Goal: Task Accomplishment & Management: Manage account settings

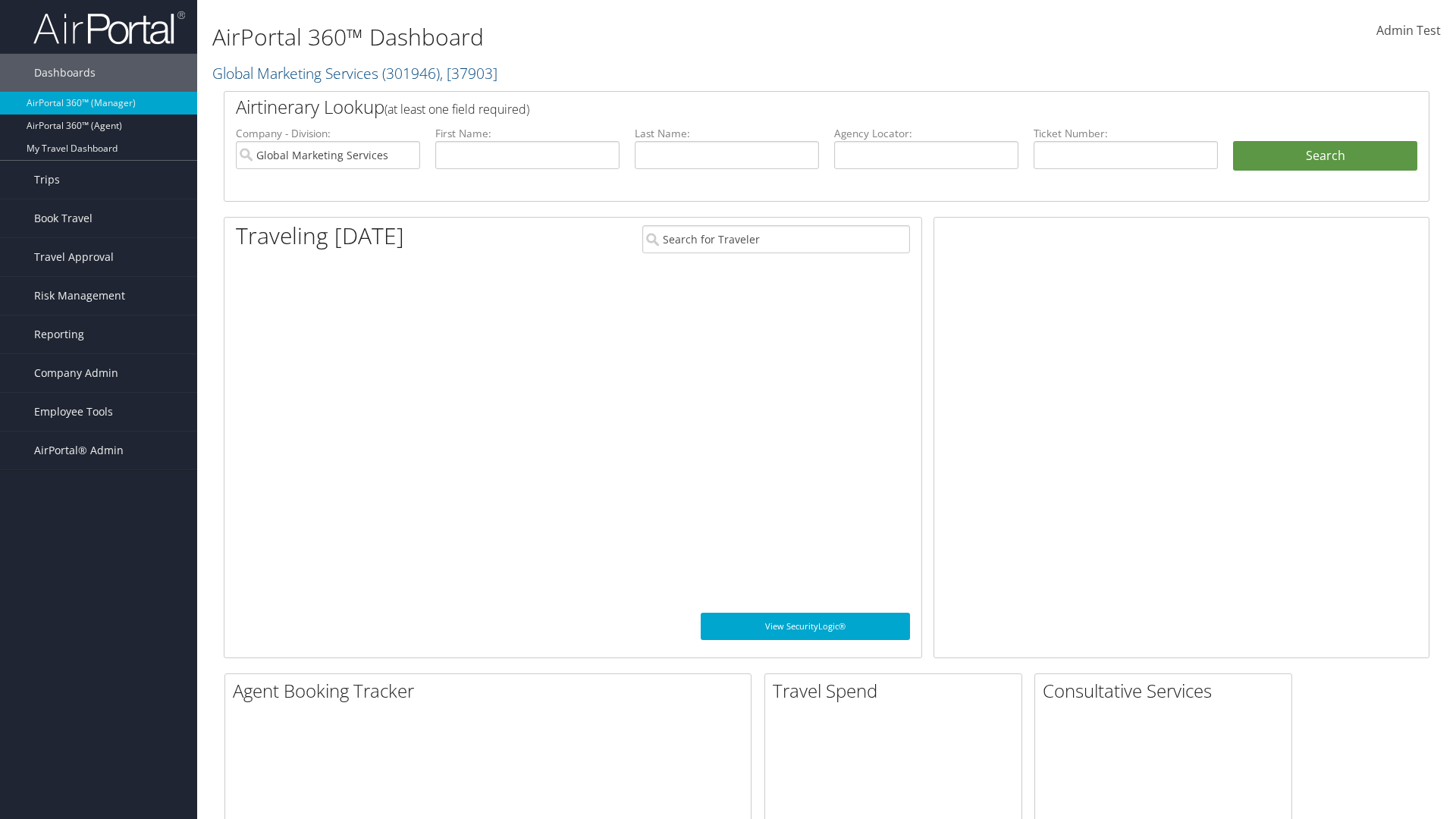
click at [99, 373] on span "Company Admin" at bounding box center [76, 373] width 84 height 38
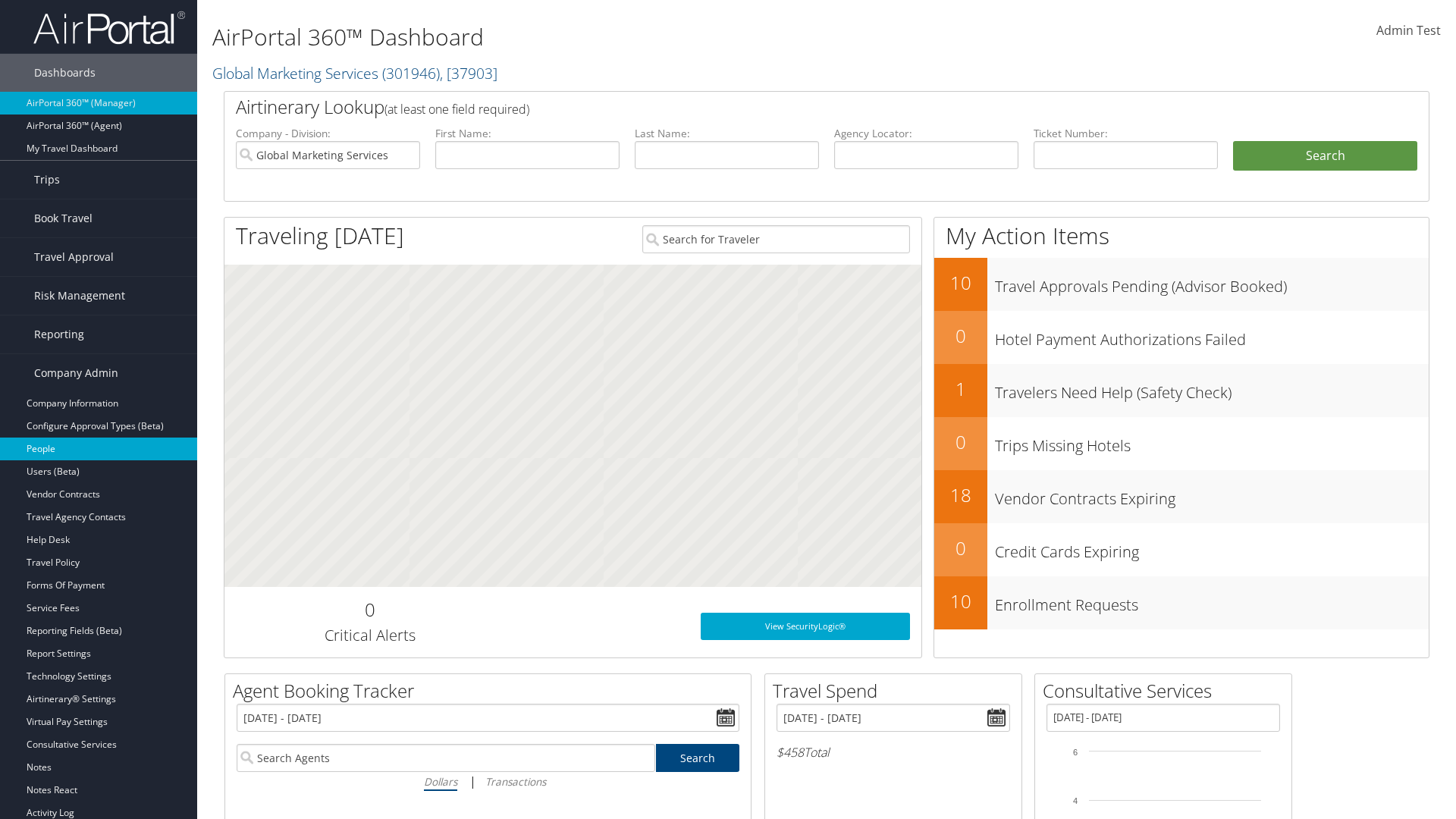
click at [99, 449] on link "People" at bounding box center [99, 448] width 197 height 22
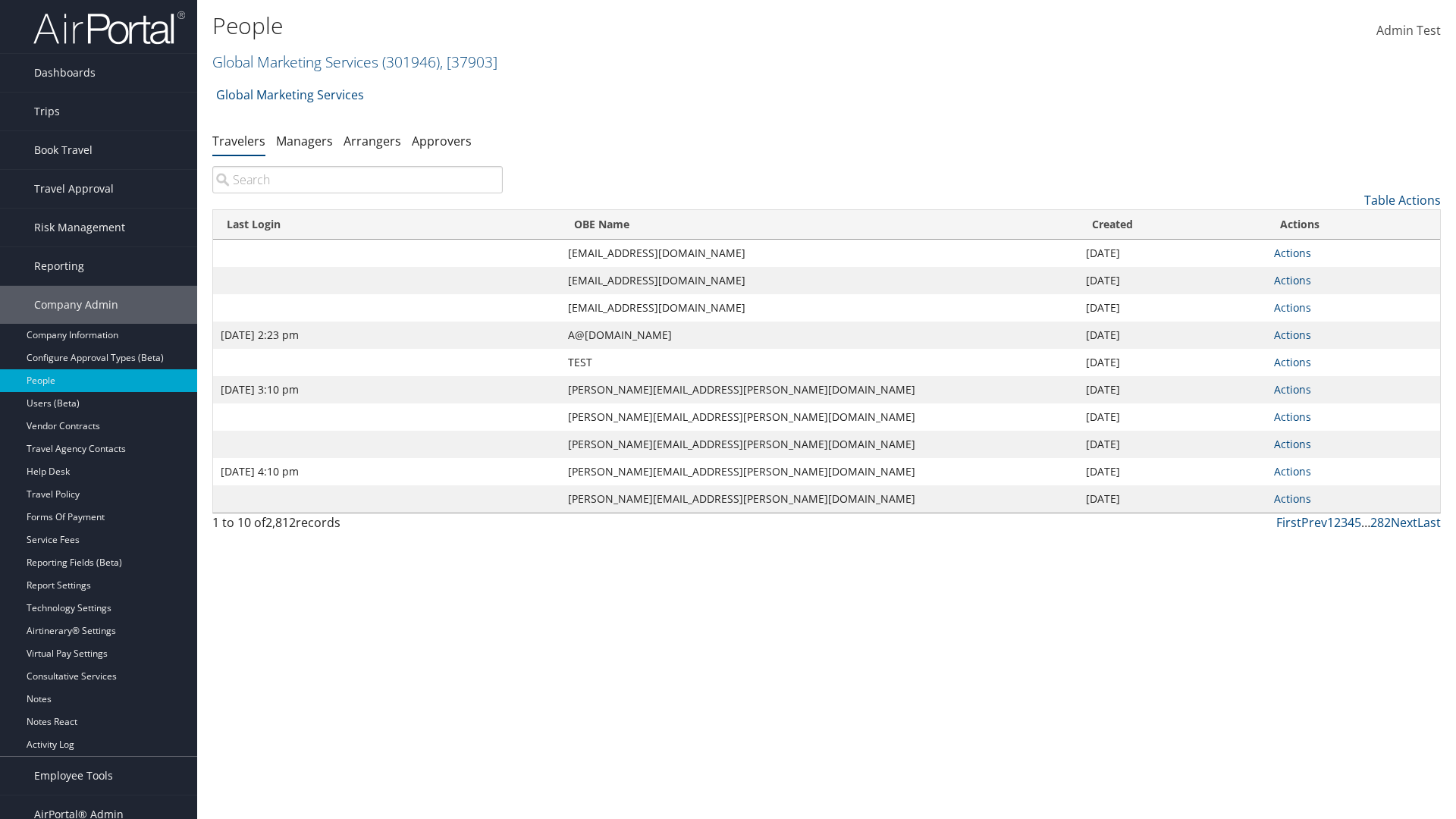
click at [357, 180] on input "search" at bounding box center [358, 180] width 291 height 27
type input "Sep 17, 2020 2:23 pm"
